Goal: Find contact information: Obtain details needed to contact an individual or organization

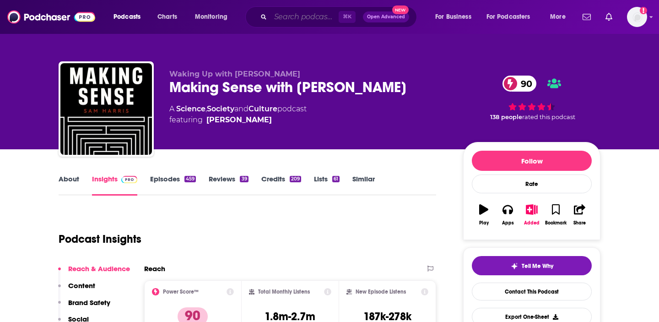
click at [297, 14] on input "Search podcasts, credits, & more..." at bounding box center [304, 17] width 68 height 15
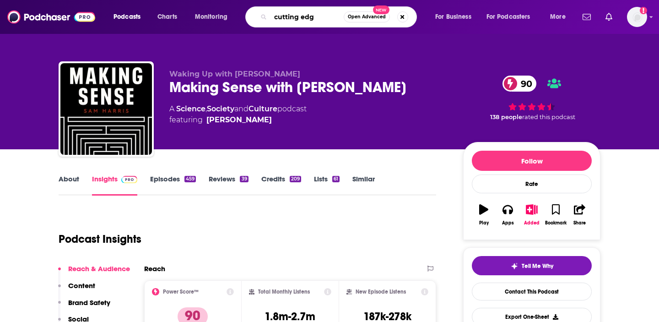
type input "cutting edge"
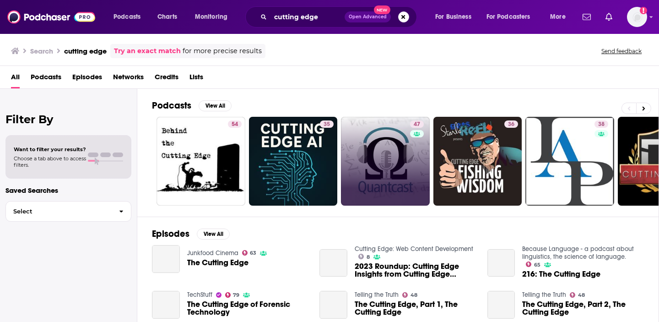
scroll to position [66, 0]
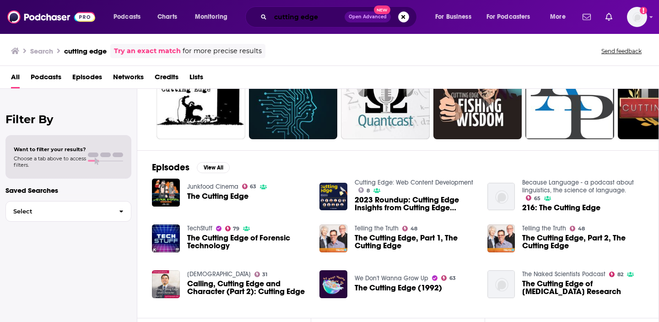
click at [303, 16] on input "cutting edge" at bounding box center [307, 17] width 74 height 15
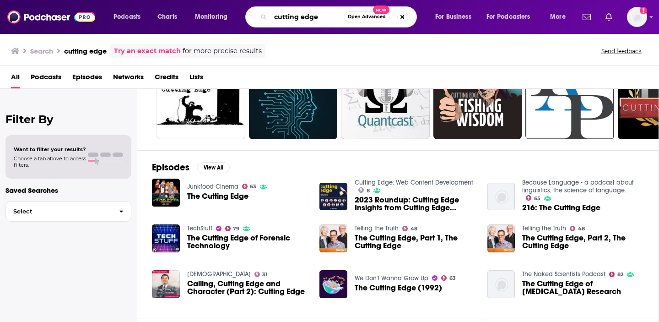
click at [303, 16] on input "cutting edge" at bounding box center [306, 17] width 73 height 15
paste input "The Cutting Edge: An AAST Podcast"
type input "The Cutting Edge: An AAST Podcast"
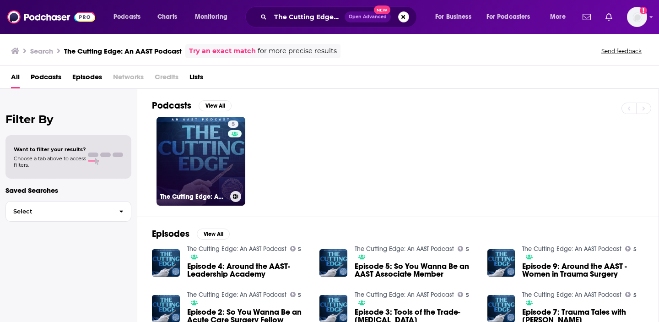
click at [203, 179] on link "5 The Cutting Edge: An AAST Podcast" at bounding box center [200, 161] width 89 height 89
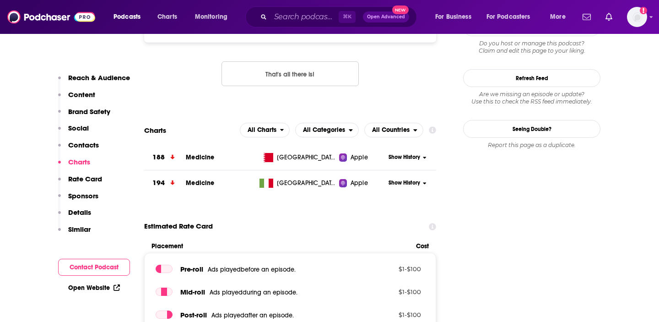
scroll to position [589, 0]
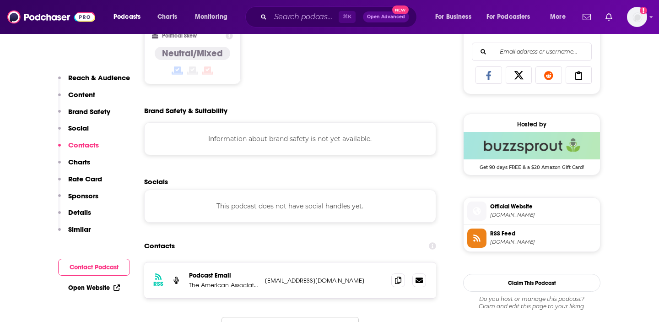
click at [84, 144] on p "Contacts" at bounding box center [83, 144] width 31 height 9
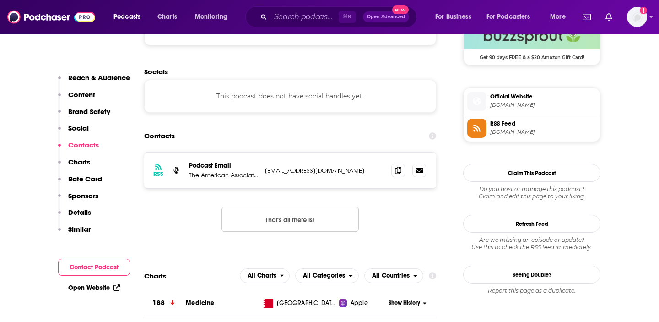
scroll to position [700, 0]
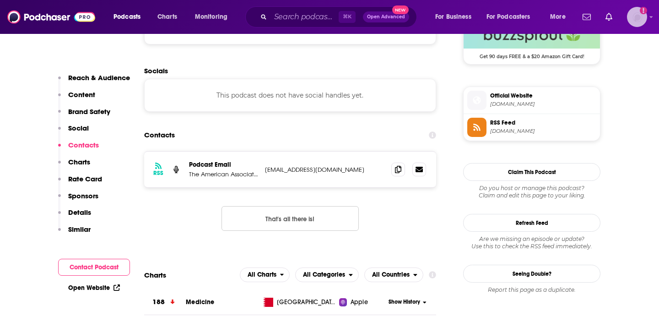
click at [636, 14] on img "Logged in as KrishanaDavis" at bounding box center [637, 17] width 20 height 20
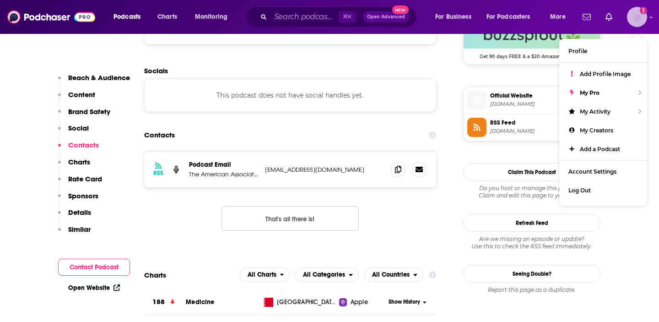
click at [636, 14] on img "Logged in as KrishanaDavis" at bounding box center [637, 17] width 20 height 20
click at [403, 174] on span at bounding box center [398, 169] width 14 height 14
